Goal: Use online tool/utility: Utilize a website feature to perform a specific function

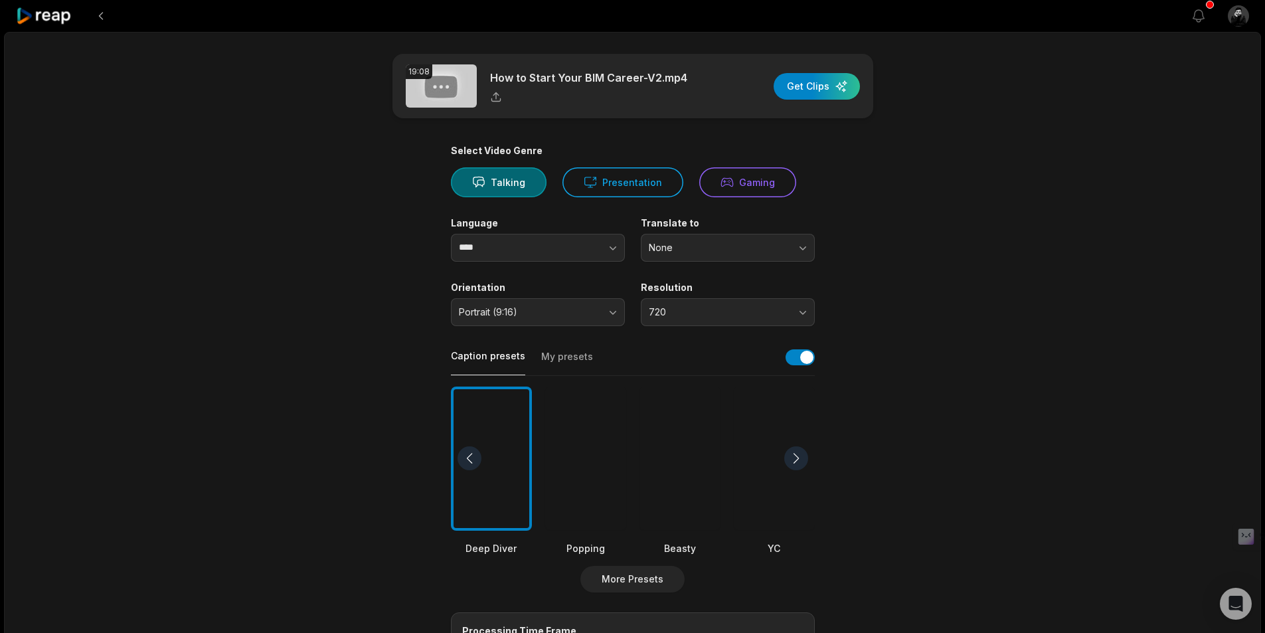
click at [907, 147] on main "19:08 How to Start Your BIM Career-V2.mp4 Get Clips Select Video Genre Talking …" at bounding box center [632, 457] width 643 height 807
click at [773, 311] on span "720" at bounding box center [718, 312] width 139 height 12
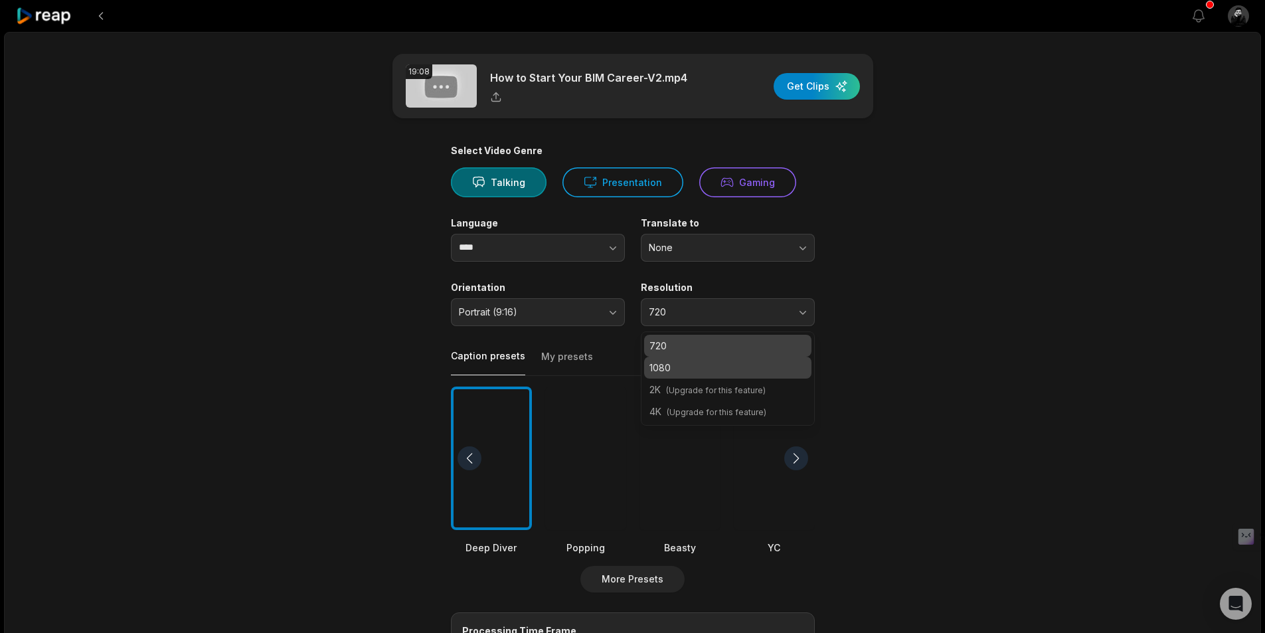
click at [719, 361] on p "1080" at bounding box center [727, 368] width 157 height 14
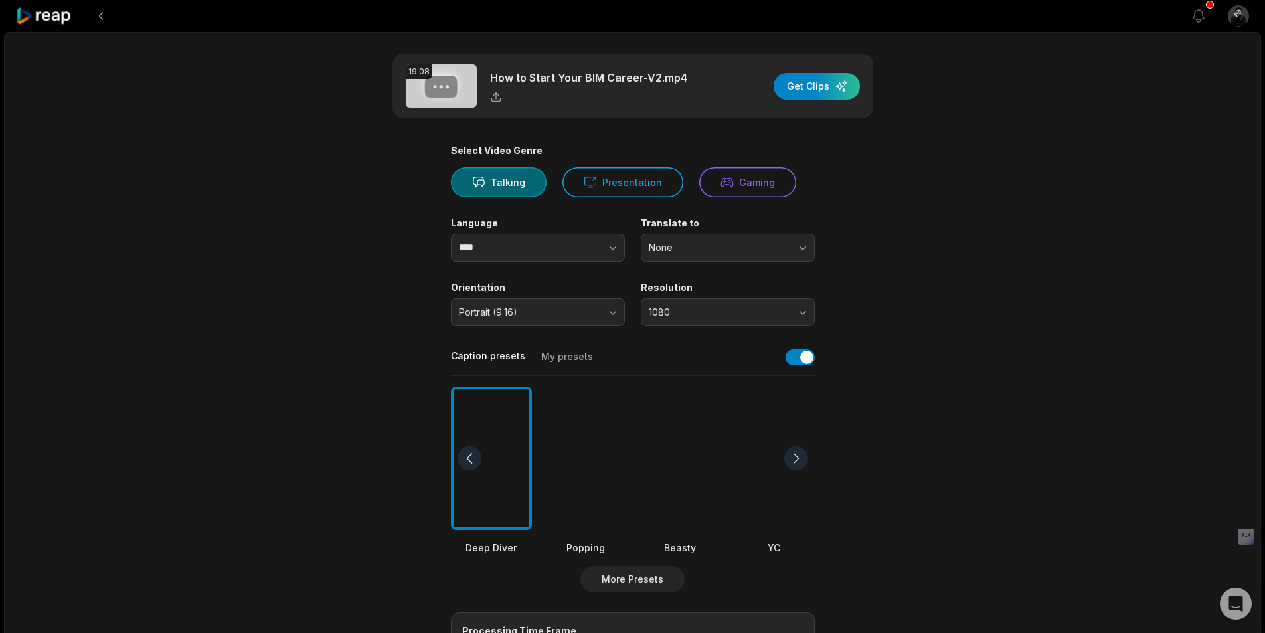
click at [931, 311] on main "19:08 How to Start Your BIM Career-V2.mp4 Get Clips Select Video Genre Talking …" at bounding box center [632, 457] width 643 height 807
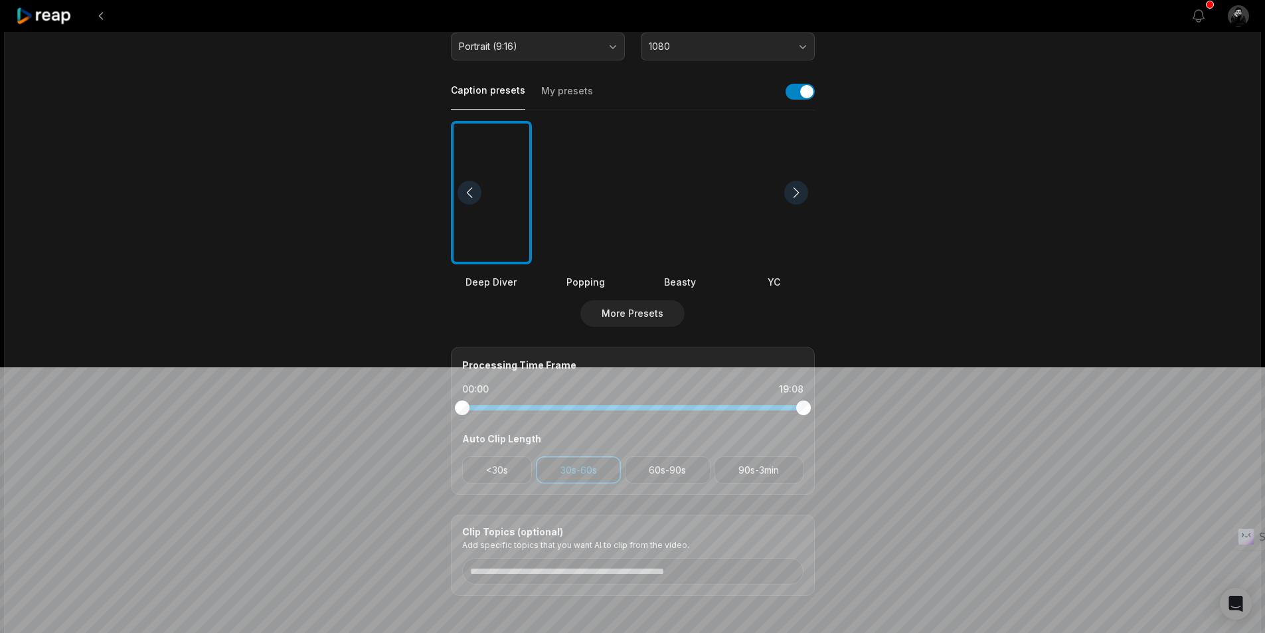
click at [594, 224] on div at bounding box center [585, 193] width 81 height 144
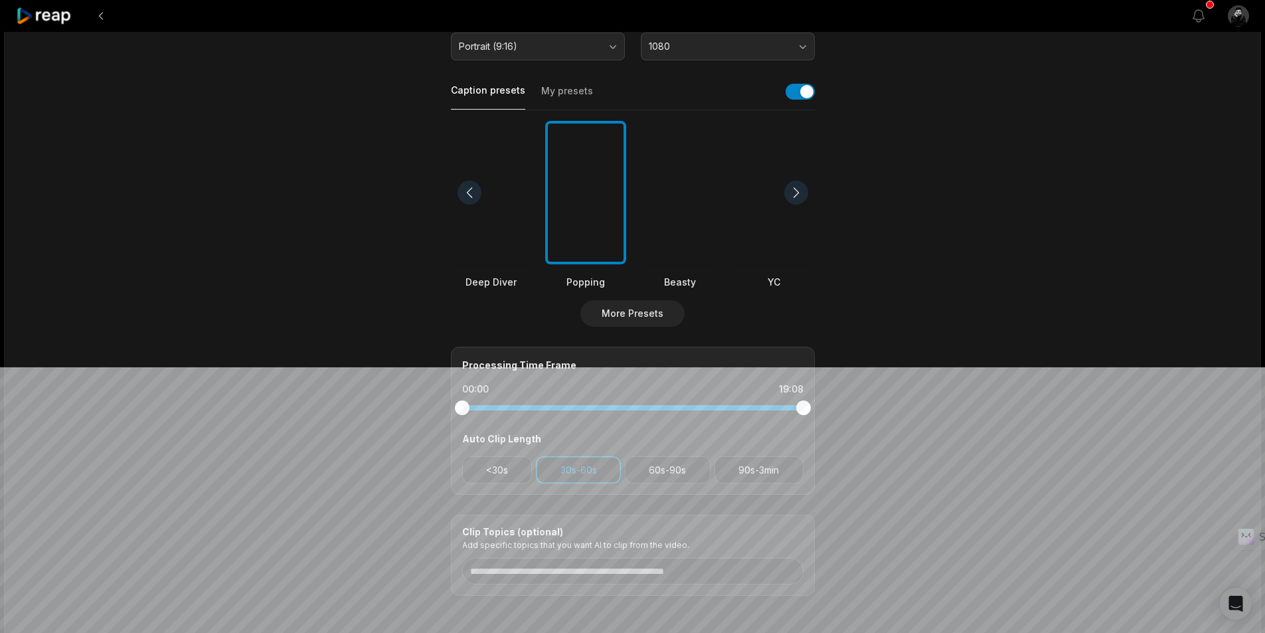
click at [795, 191] on div at bounding box center [796, 193] width 24 height 24
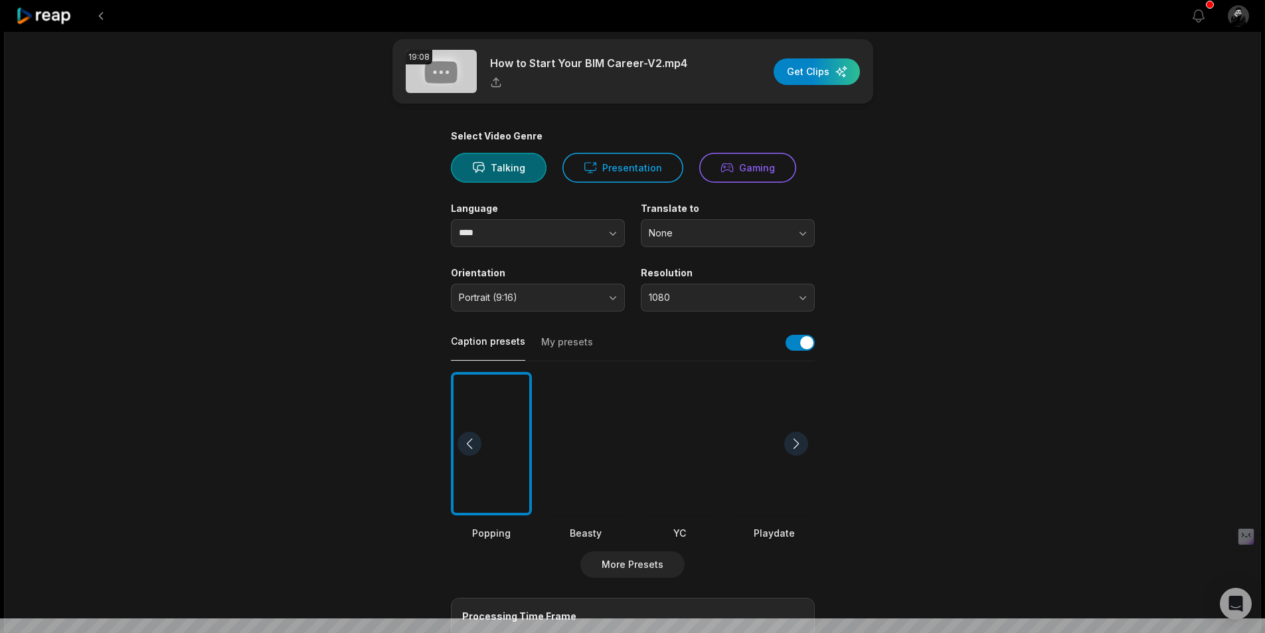
scroll to position [0, 0]
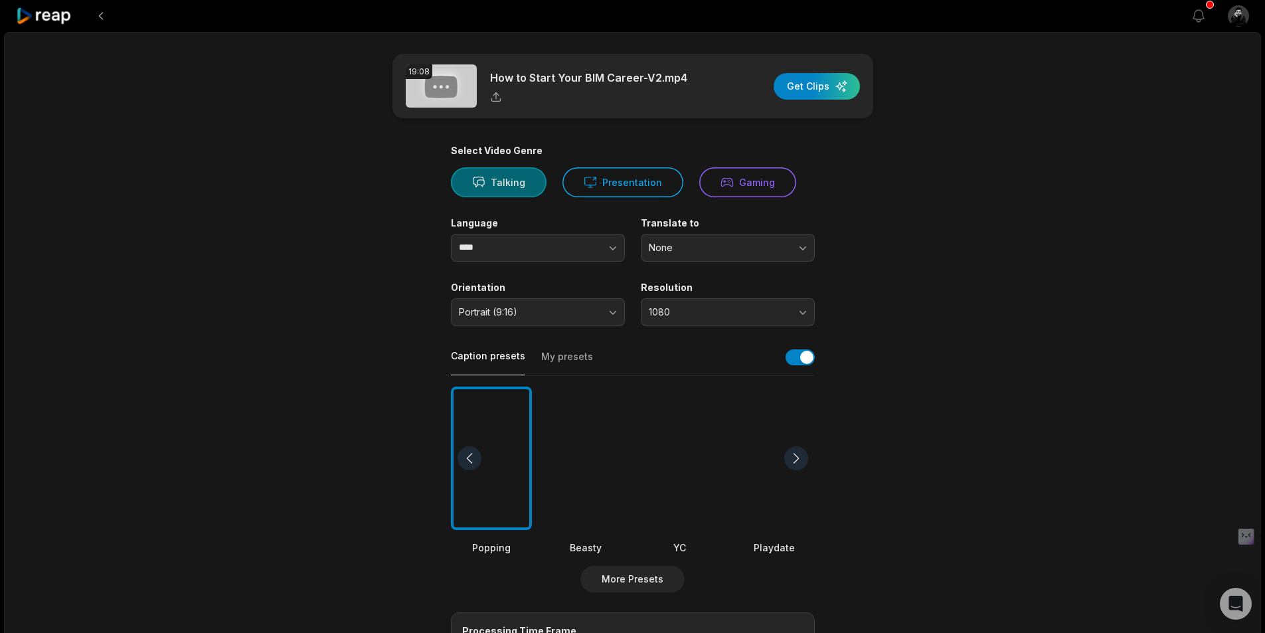
click at [521, 181] on button "Talking" at bounding box center [499, 182] width 96 height 30
click at [827, 88] on div "button" at bounding box center [817, 86] width 86 height 27
click at [721, 254] on button "None" at bounding box center [728, 248] width 174 height 28
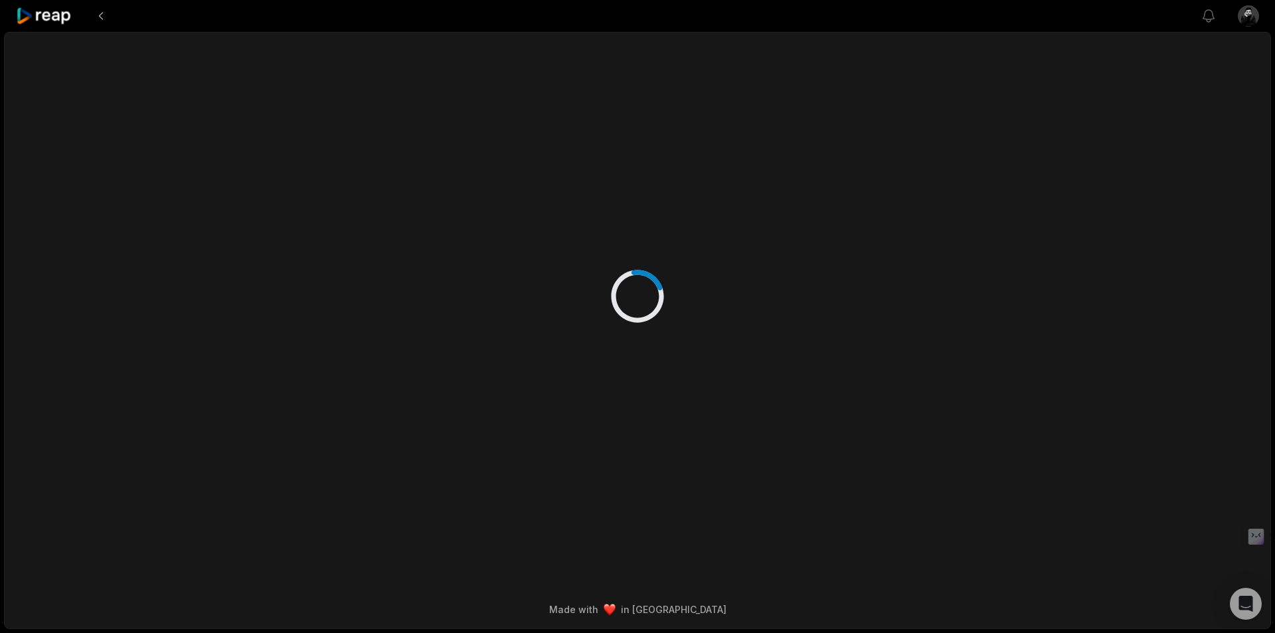
click at [699, 309] on div at bounding box center [637, 283] width 643 height 500
